Goal: Information Seeking & Learning: Understand process/instructions

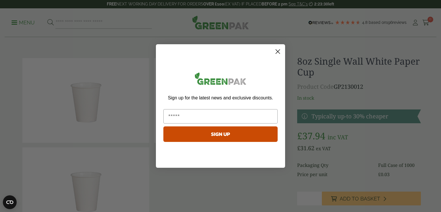
click at [278, 48] on circle "Close dialog" at bounding box center [277, 51] width 9 height 9
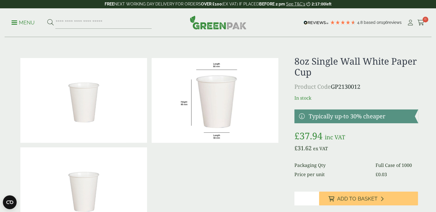
click at [24, 23] on p "Menu" at bounding box center [22, 22] width 23 height 7
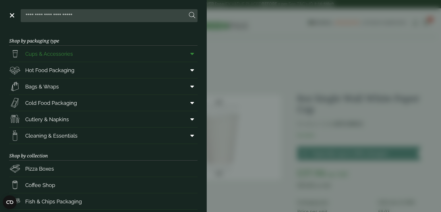
click at [54, 52] on span "Cups & Accessories" at bounding box center [49, 54] width 48 height 8
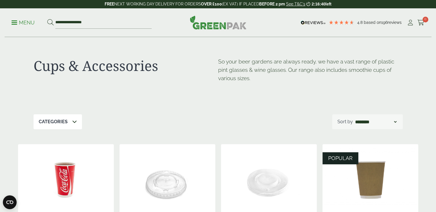
click at [70, 123] on div "Categories" at bounding box center [58, 121] width 48 height 15
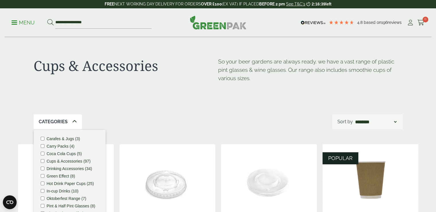
click at [141, 114] on div "Categories Carafes & Jugs (3) Carry Packs (4) Coca Cola Cups (5) Cups & Accesso…" at bounding box center [218, 121] width 369 height 15
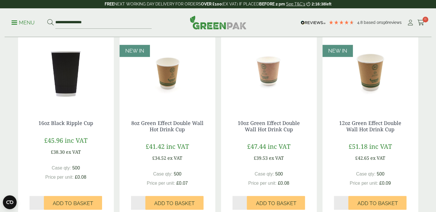
scroll to position [602, 0]
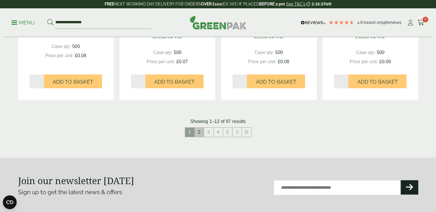
click at [201, 132] on link "2" at bounding box center [199, 131] width 9 height 9
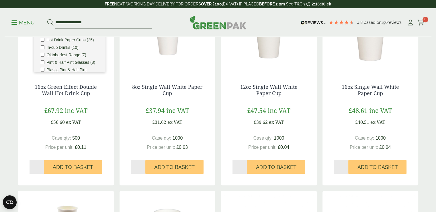
scroll to position [115, 0]
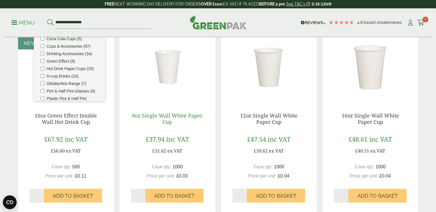
drag, startPoint x: 179, startPoint y: 121, endPoint x: 141, endPoint y: 114, distance: 38.6
click at [131, 114] on h4 "8oz Single Wall White Paper Cup" at bounding box center [167, 118] width 73 height 12
copy link "8oz Single Wall White Paper Cup"
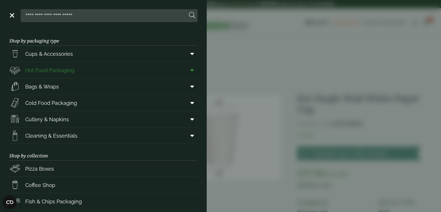
click at [63, 67] on span "Hot Food Packaging" at bounding box center [49, 70] width 49 height 8
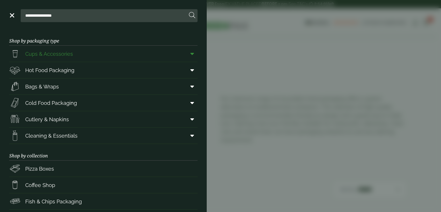
click at [163, 52] on link "Cups & Accessories" at bounding box center [103, 54] width 188 height 16
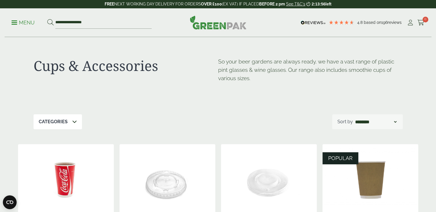
click at [60, 118] on div "Categories" at bounding box center [58, 121] width 48 height 15
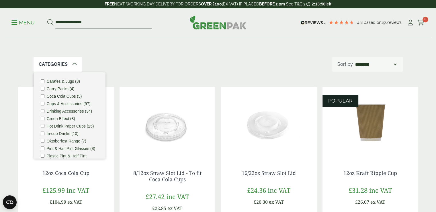
click at [17, 24] on p "Menu" at bounding box center [22, 22] width 23 height 7
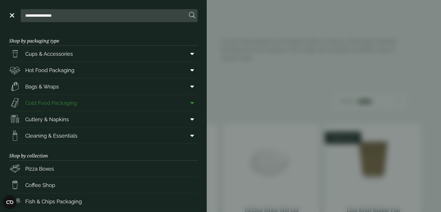
click at [184, 102] on span at bounding box center [190, 102] width 13 height 11
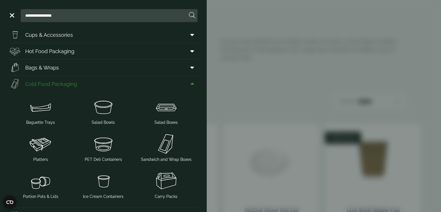
scroll to position [29, 0]
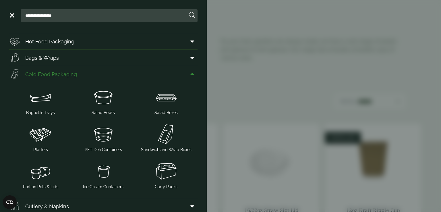
click at [189, 73] on span at bounding box center [190, 74] width 13 height 11
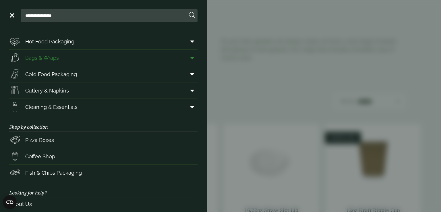
click at [190, 58] on icon at bounding box center [192, 58] width 4 height 6
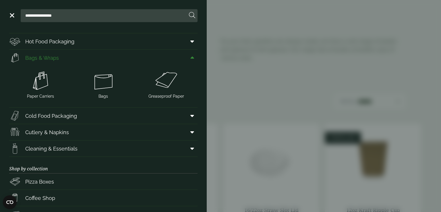
click at [190, 58] on icon at bounding box center [192, 58] width 4 height 6
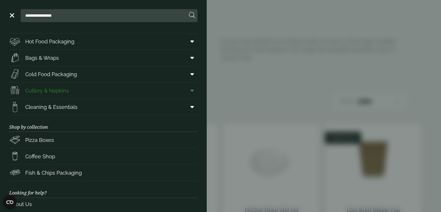
click at [190, 92] on icon at bounding box center [192, 90] width 4 height 6
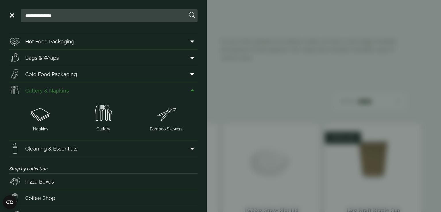
click at [190, 92] on icon at bounding box center [192, 90] width 4 height 6
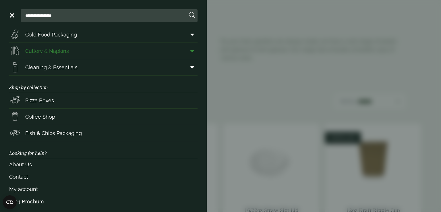
scroll to position [72, 0]
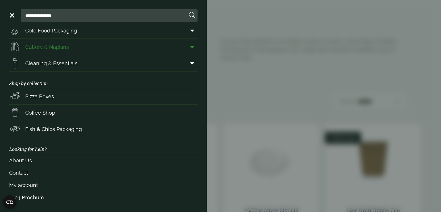
click at [184, 48] on span at bounding box center [190, 46] width 13 height 11
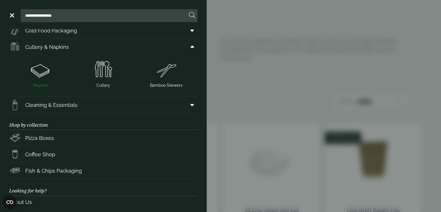
click at [37, 71] on img at bounding box center [40, 69] width 58 height 23
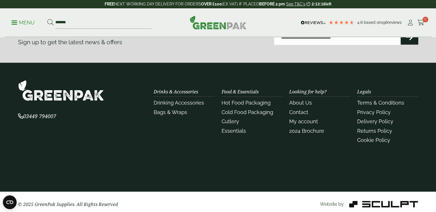
scroll to position [748, 0]
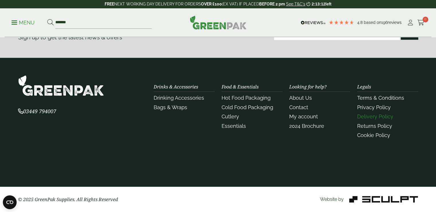
click at [380, 114] on link "Delivery Policy" at bounding box center [375, 116] width 36 height 6
